Goal: Information Seeking & Learning: Learn about a topic

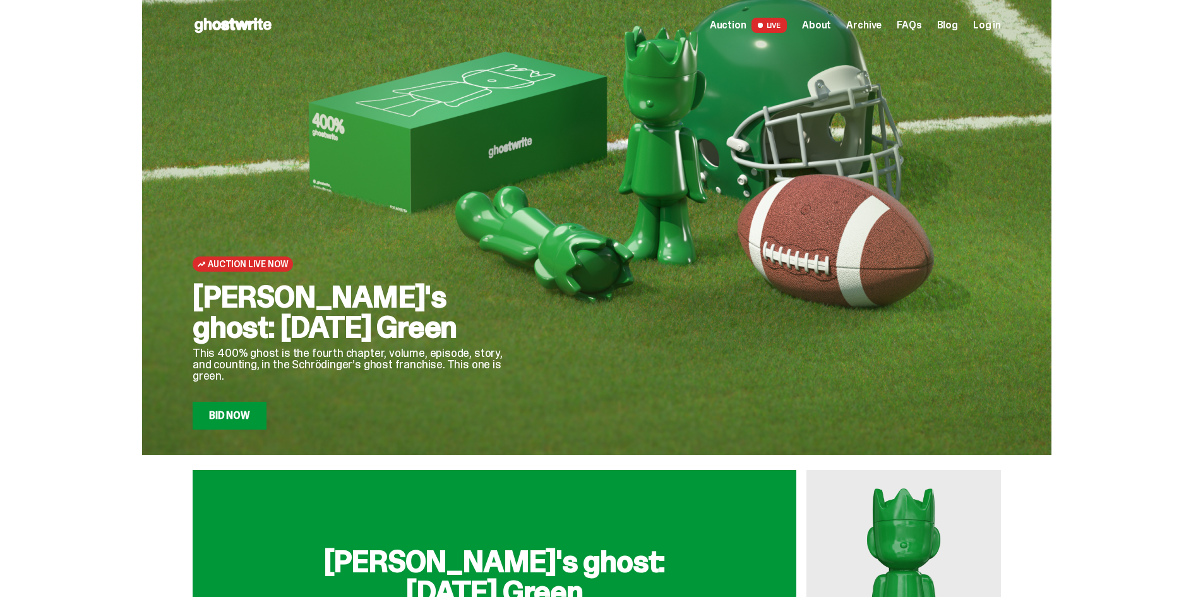
click at [260, 422] on link "Bid Now" at bounding box center [230, 416] width 74 height 28
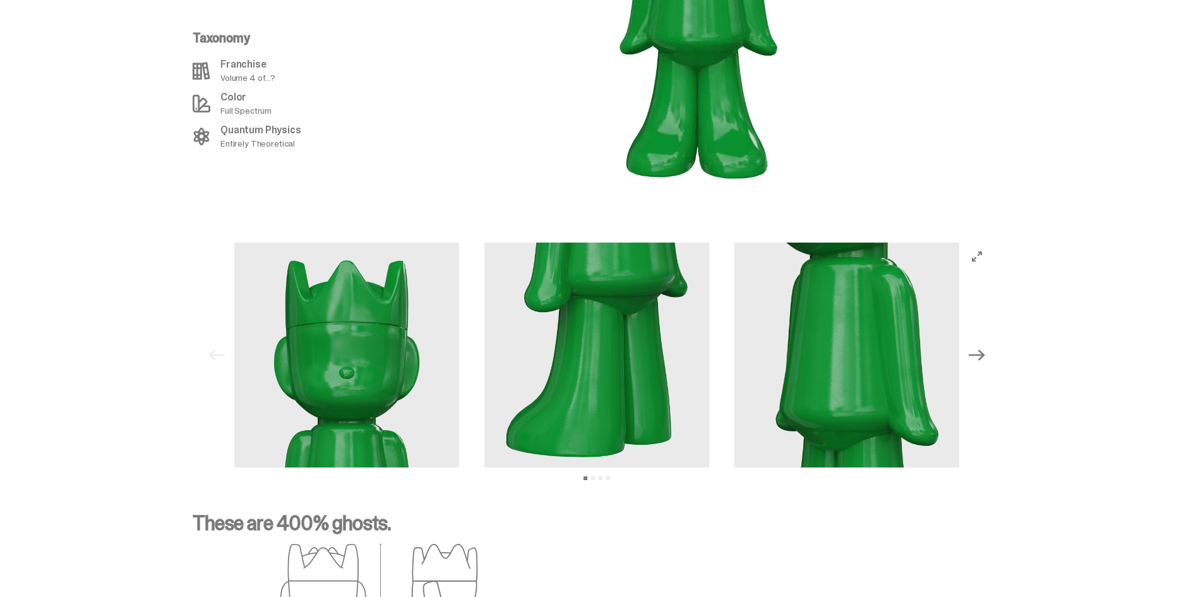
scroll to position [1473, 0]
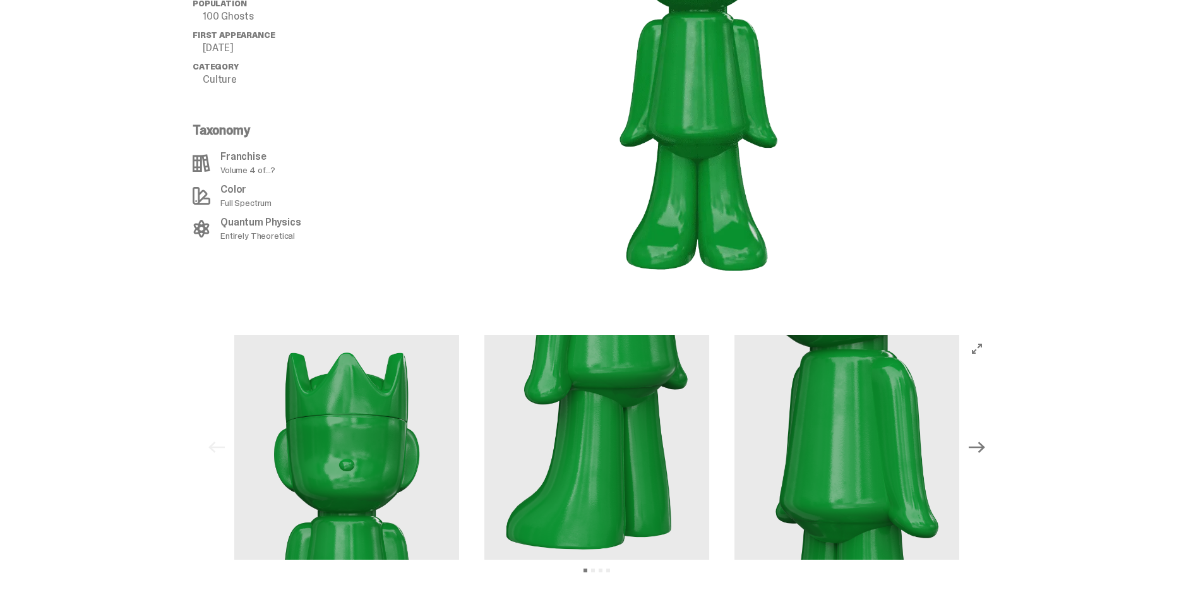
click at [986, 441] on button "Next" at bounding box center [977, 447] width 28 height 28
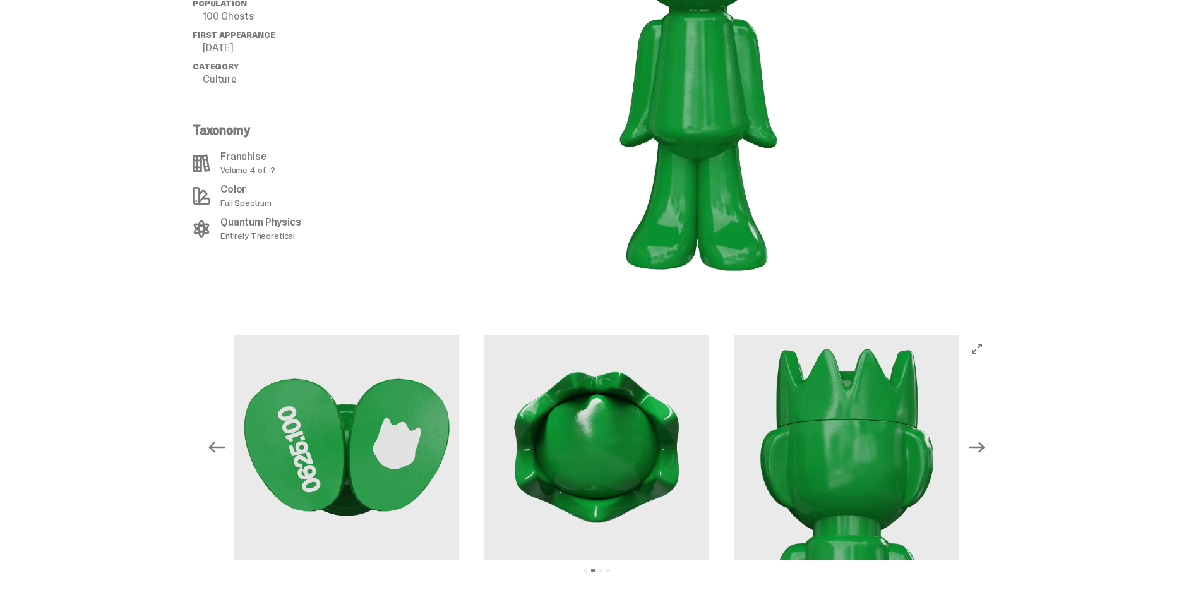
click at [986, 441] on button "Next" at bounding box center [977, 447] width 28 height 28
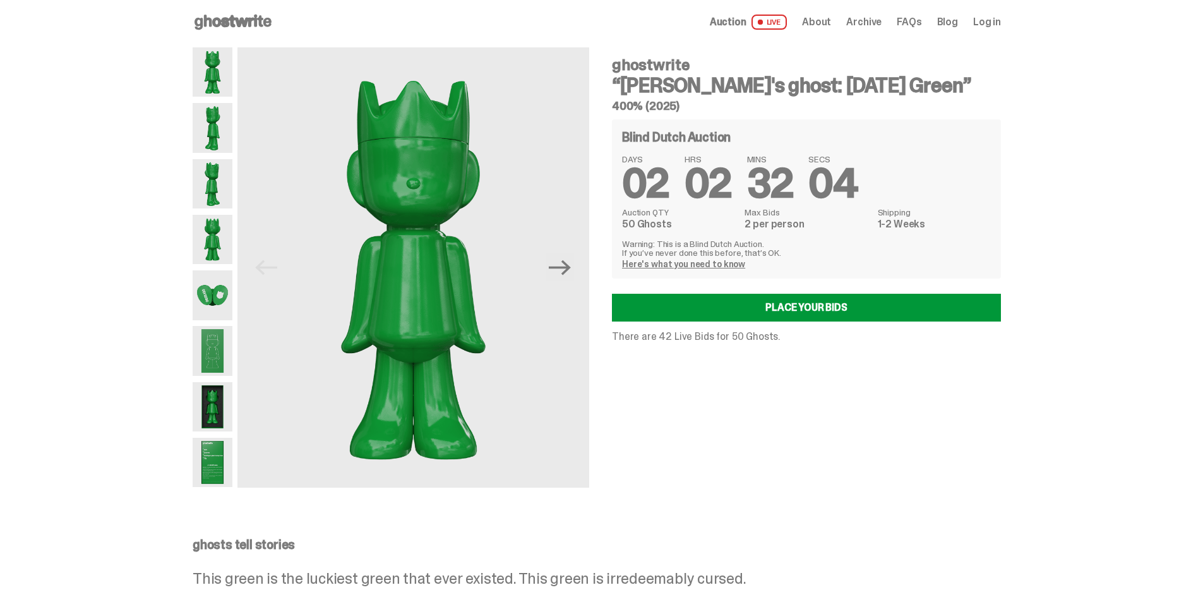
scroll to position [0, 0]
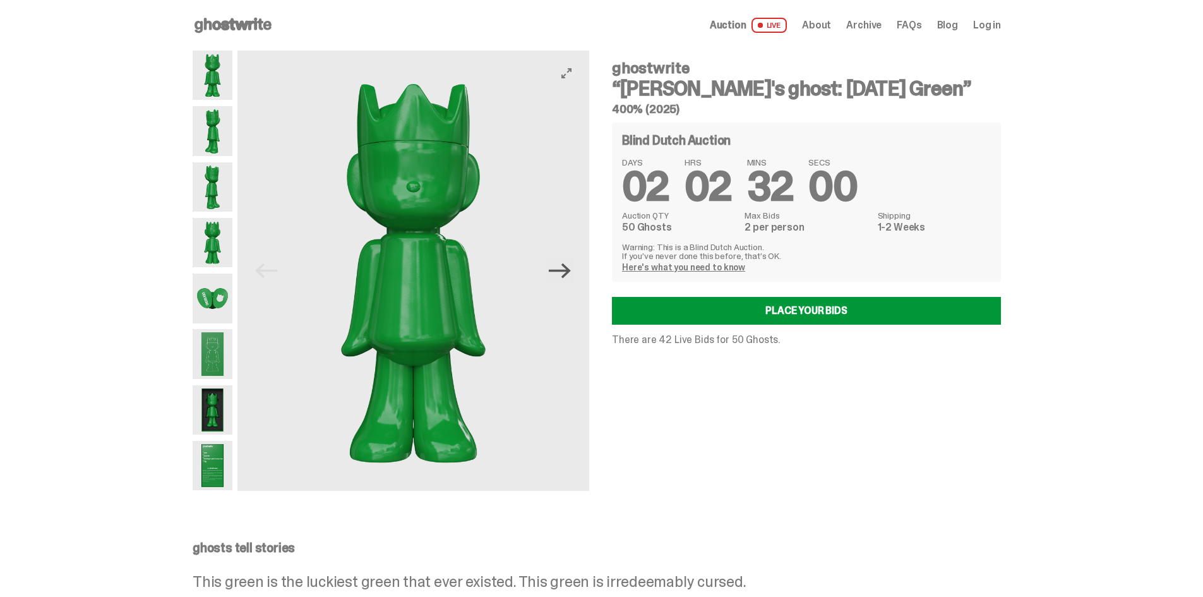
click at [562, 281] on icon "Next" at bounding box center [560, 271] width 22 height 22
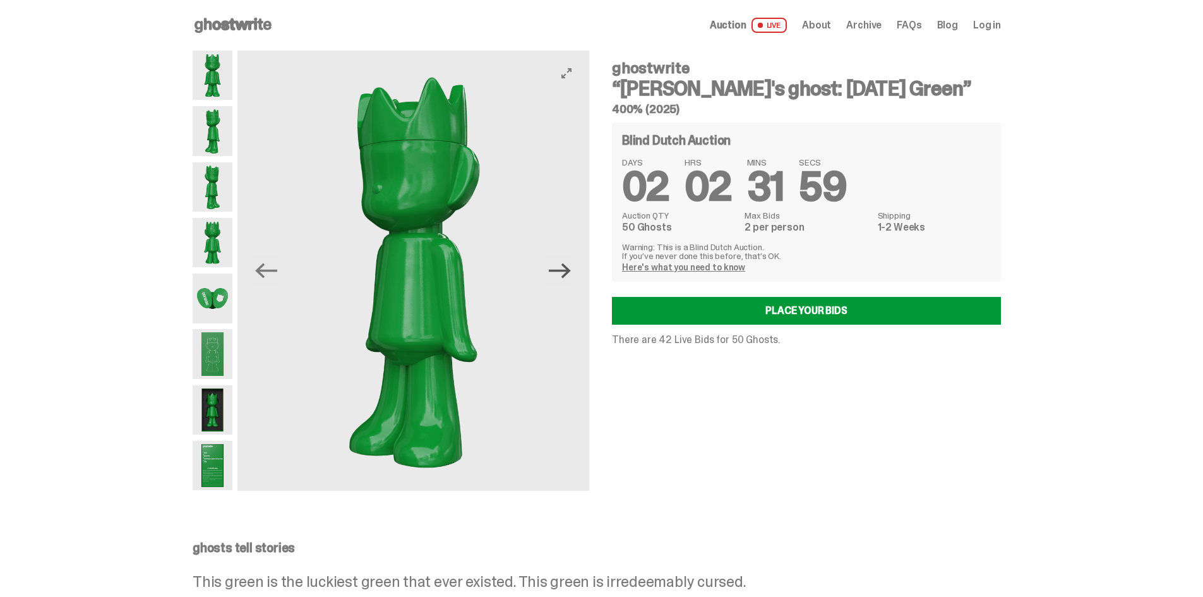
click at [562, 281] on icon "Next" at bounding box center [560, 271] width 22 height 22
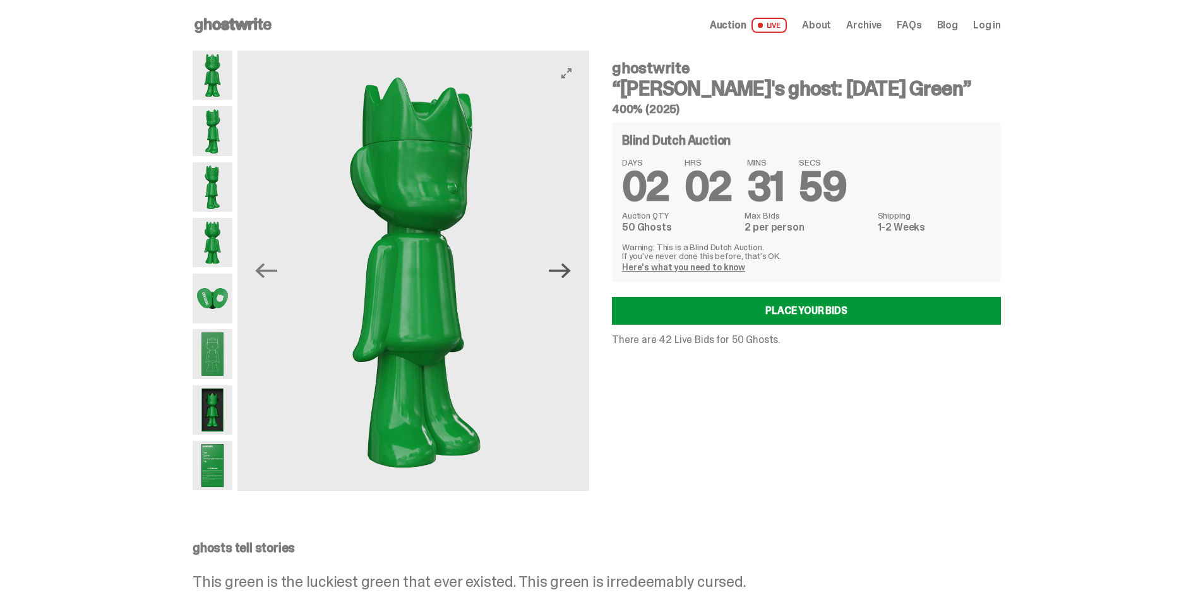
click at [562, 281] on icon "Next" at bounding box center [560, 271] width 22 height 22
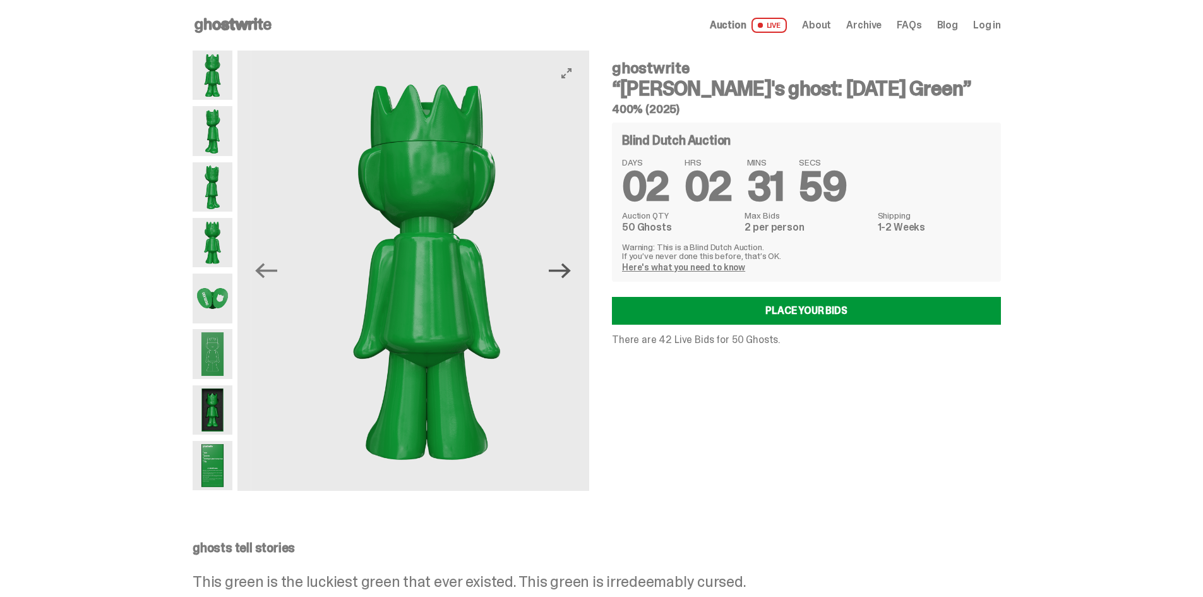
click at [562, 281] on icon "Next" at bounding box center [560, 271] width 22 height 22
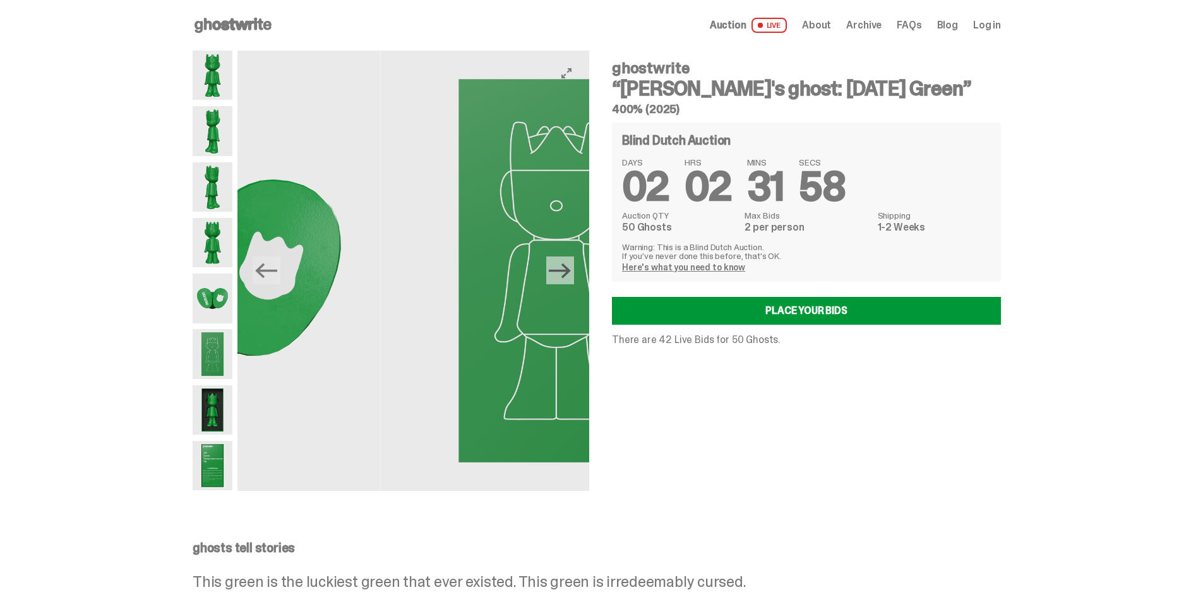
click at [562, 281] on icon "Next" at bounding box center [560, 271] width 22 height 22
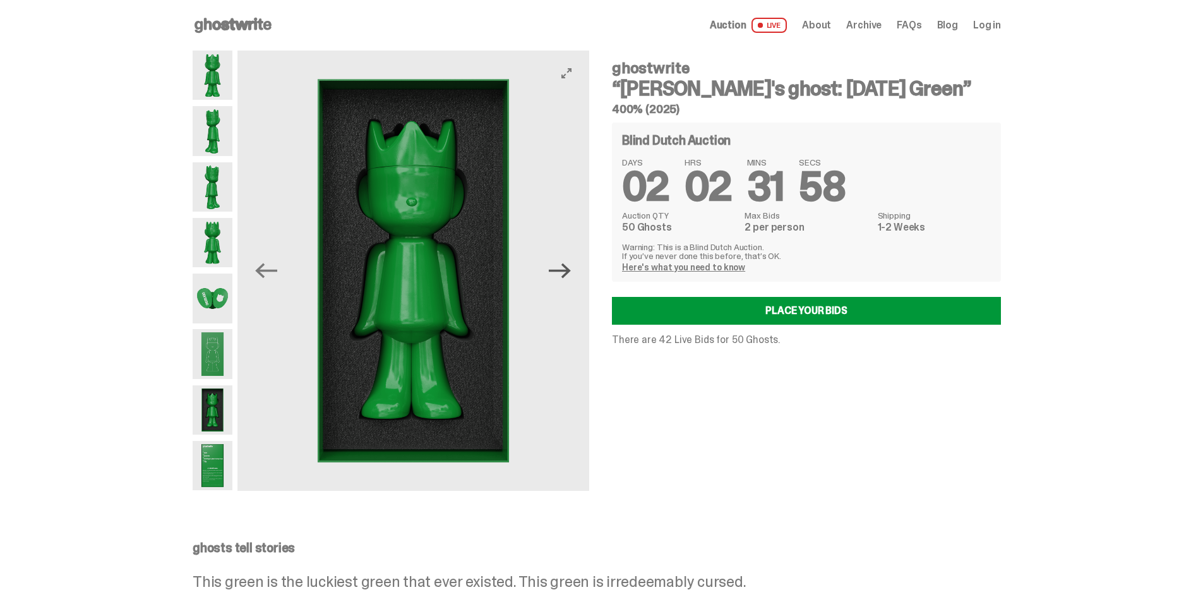
click at [562, 281] on icon "Next" at bounding box center [560, 271] width 22 height 22
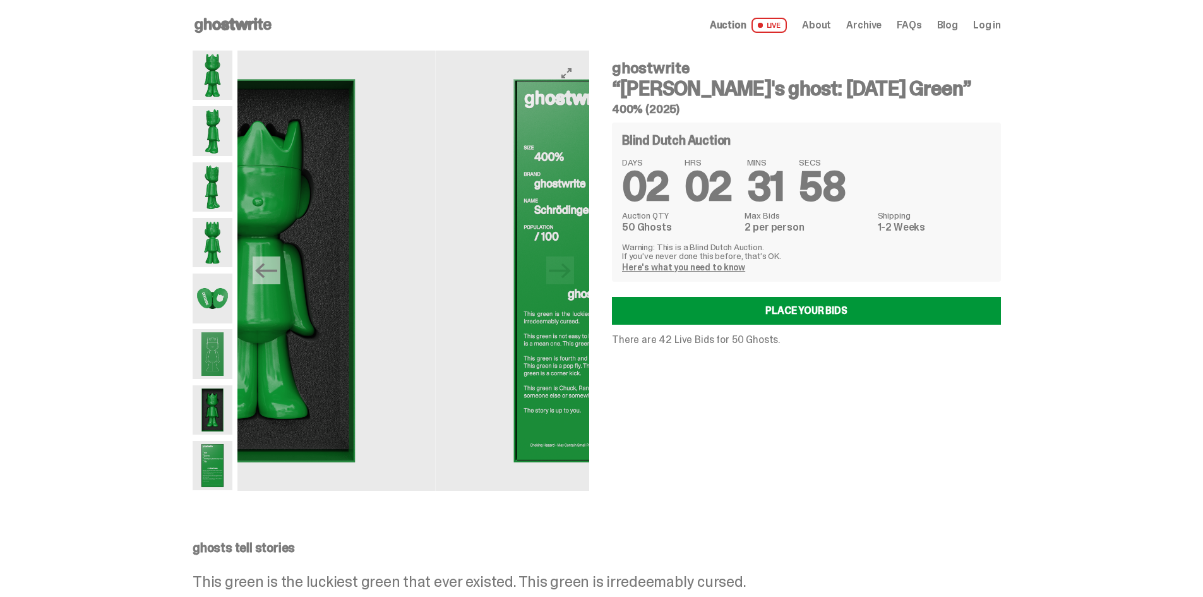
click at [562, 281] on img at bounding box center [612, 271] width 352 height 440
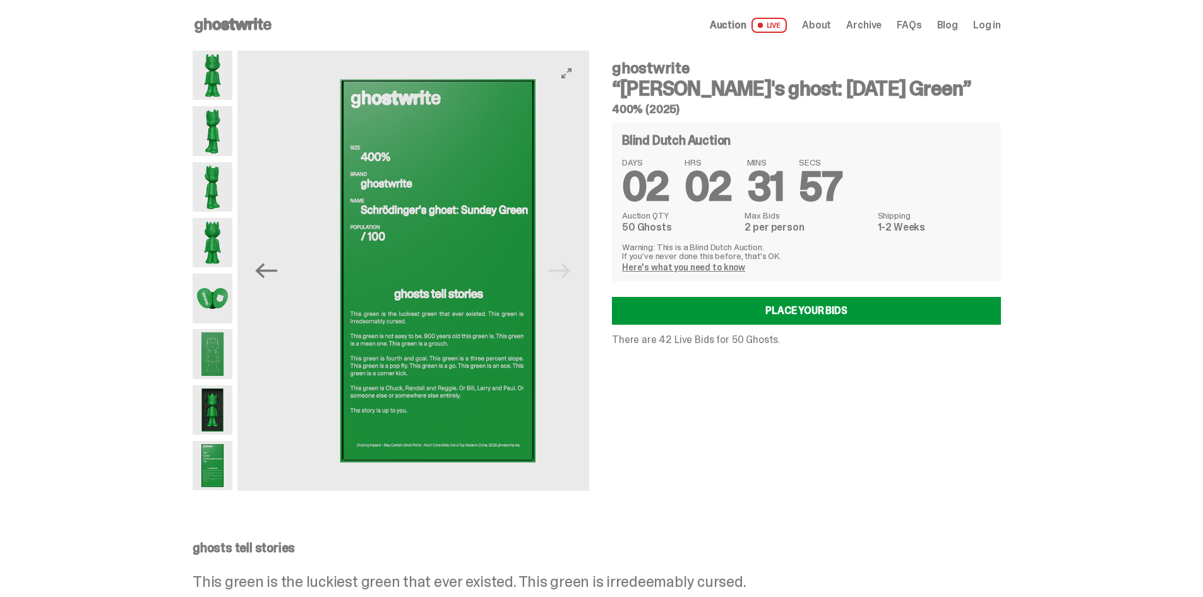
click at [562, 281] on img at bounding box center [438, 271] width 352 height 440
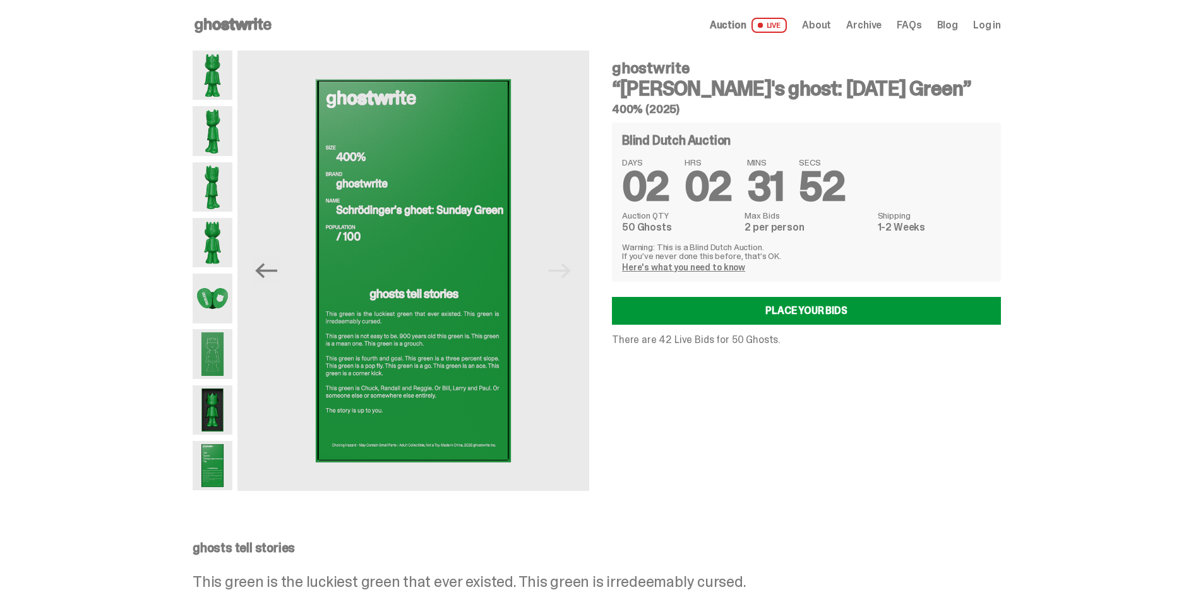
drag, startPoint x: 750, startPoint y: 291, endPoint x: 614, endPoint y: 21, distance: 301.4
click at [269, 276] on icon "Previous" at bounding box center [266, 270] width 22 height 15
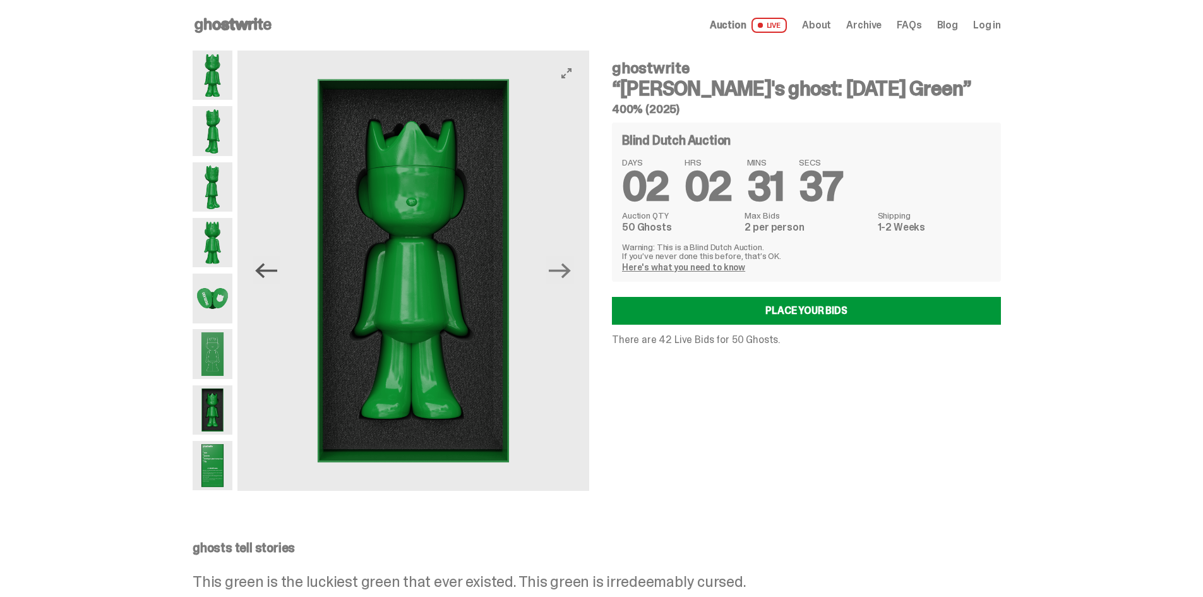
click at [269, 276] on icon "Previous" at bounding box center [266, 270] width 22 height 15
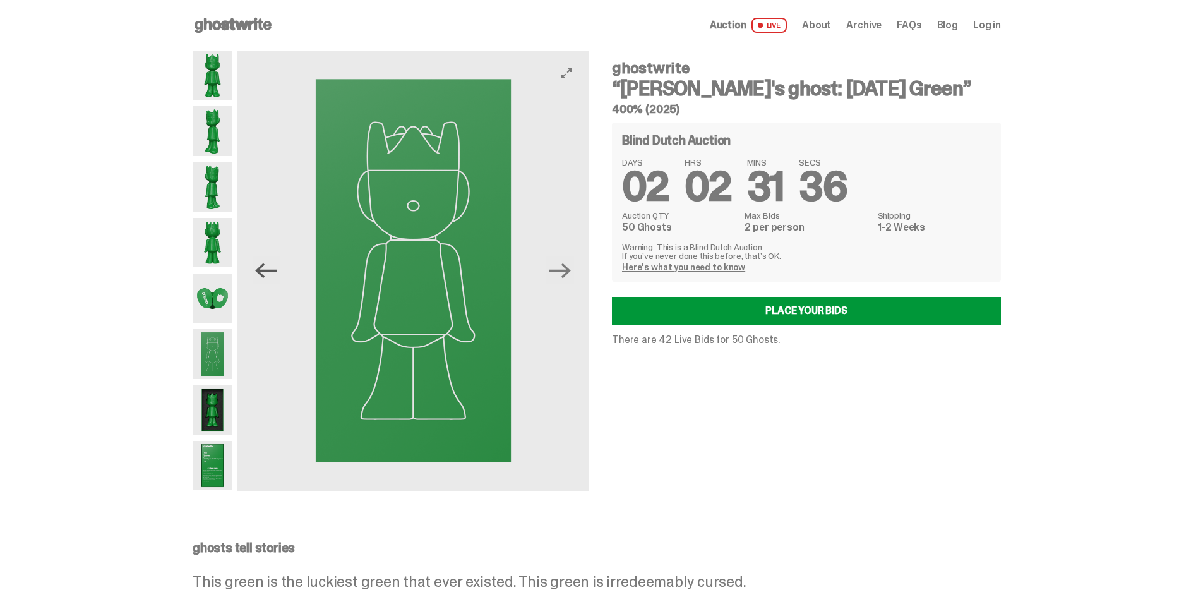
click at [269, 276] on icon "Previous" at bounding box center [266, 270] width 22 height 15
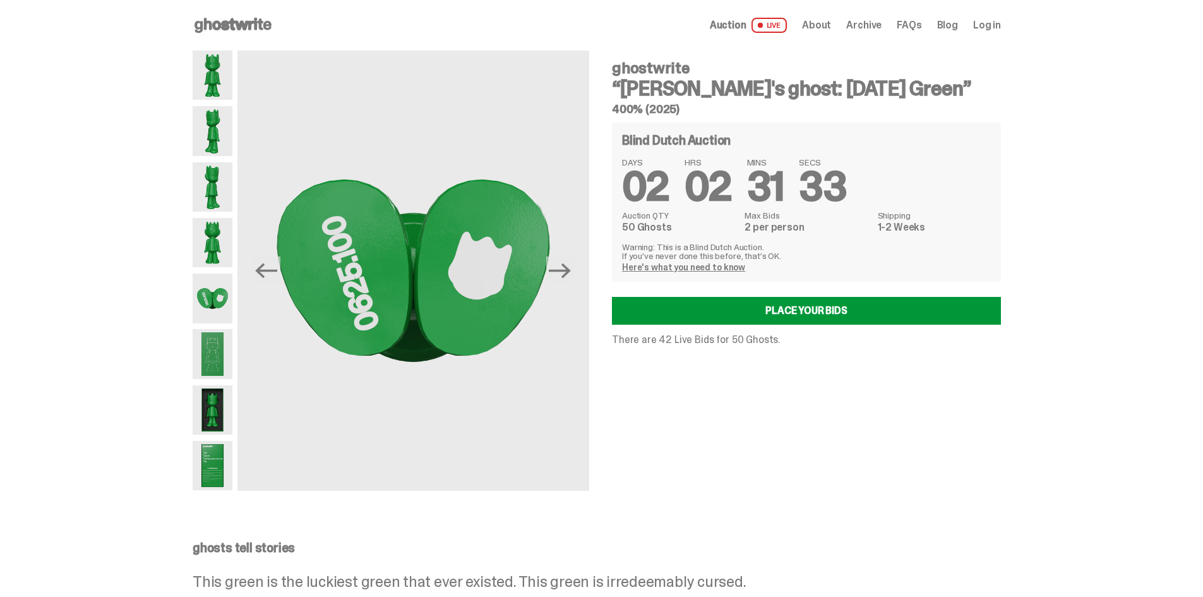
click at [873, 27] on span "Archive" at bounding box center [863, 25] width 35 height 10
